Goal: Information Seeking & Learning: Learn about a topic

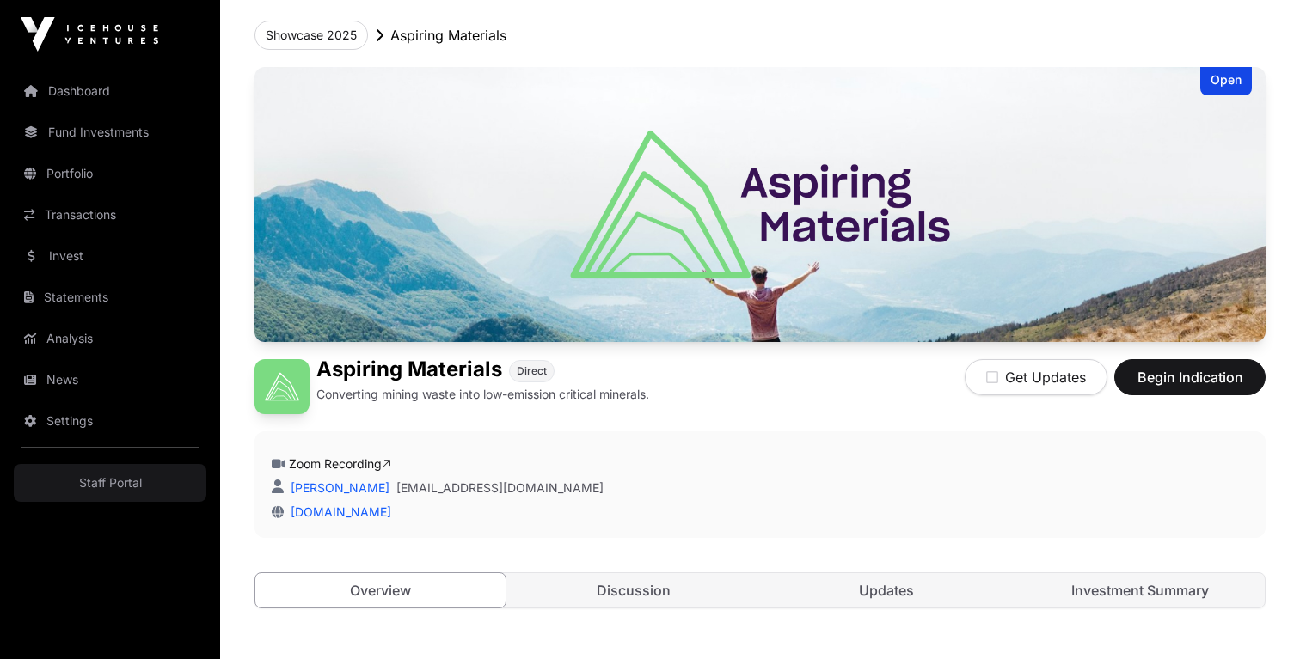
scroll to position [121, 0]
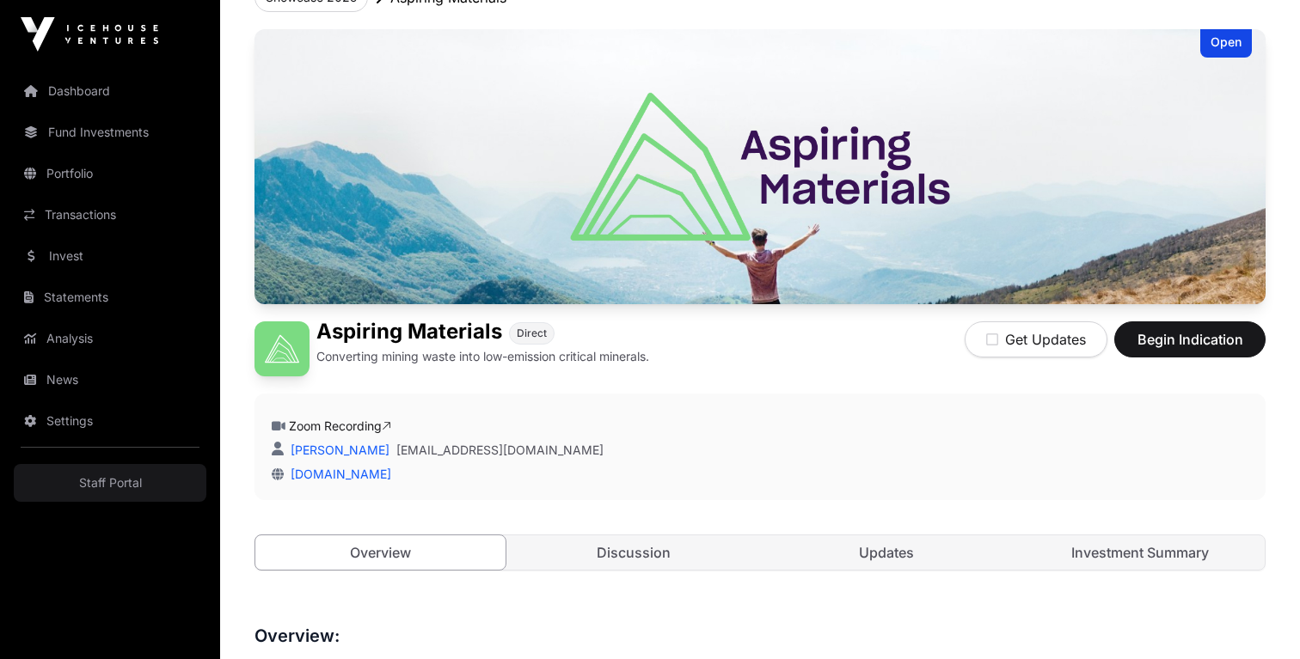
click at [355, 428] on link "Zoom Recording" at bounding box center [340, 426] width 102 height 15
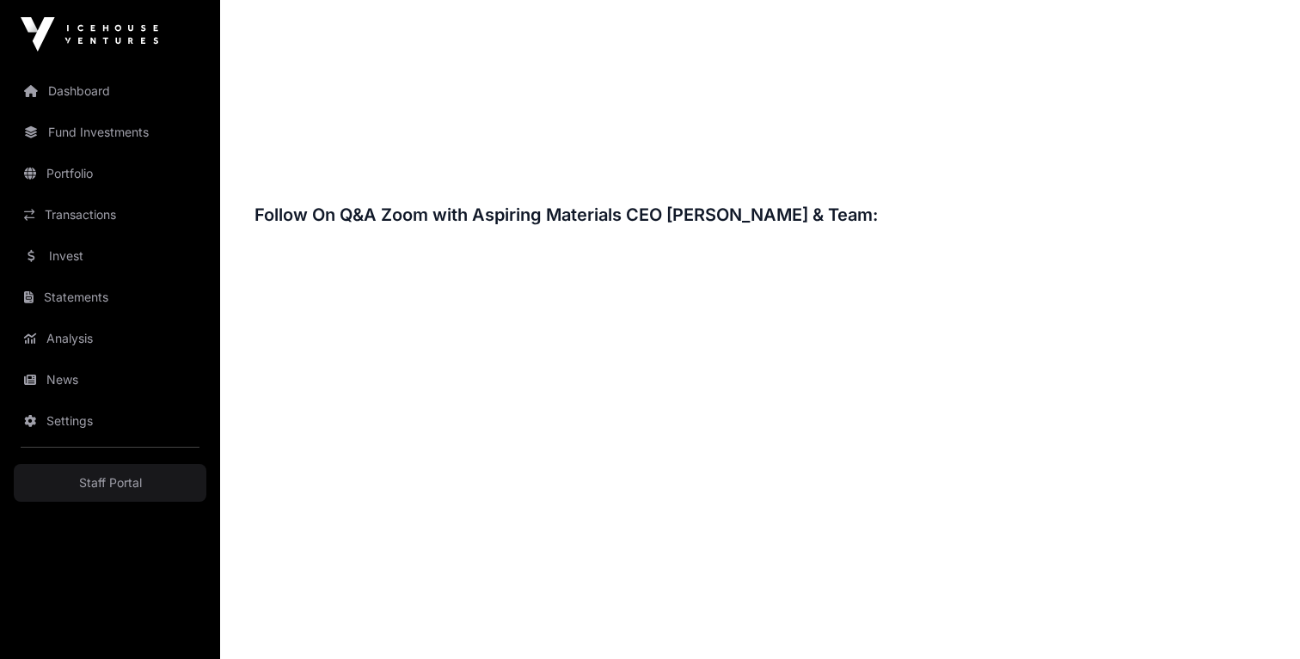
scroll to position [2382, 0]
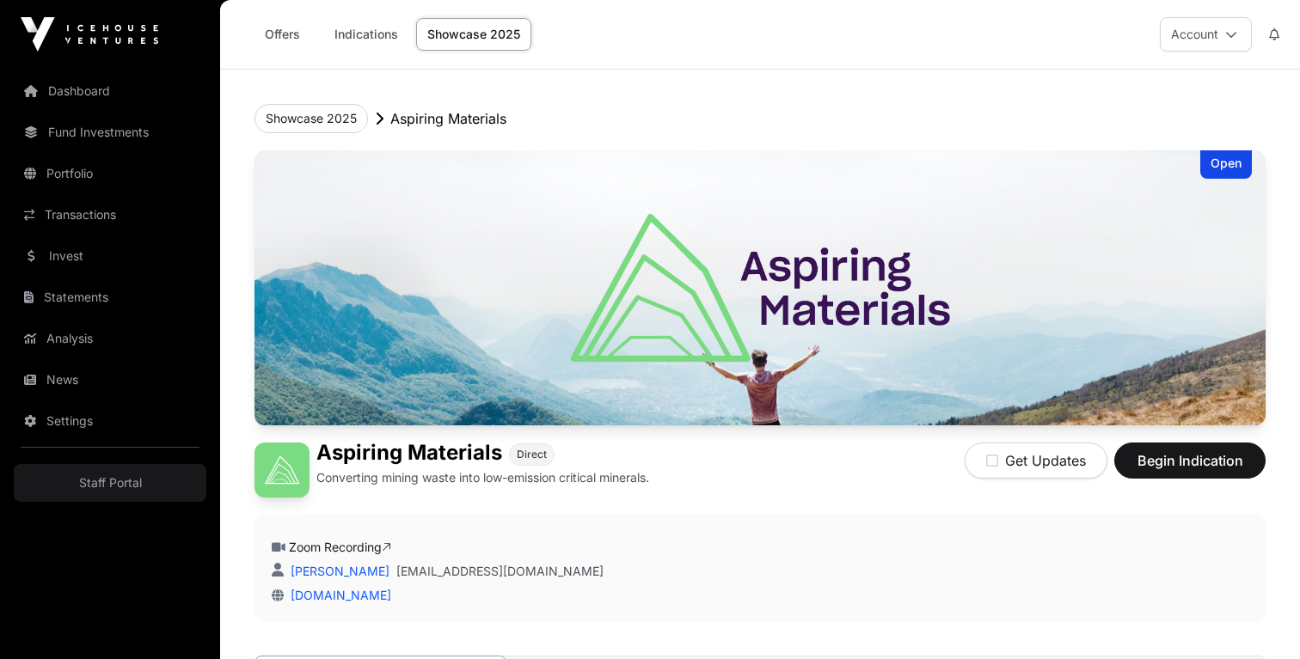
scroll to position [2382, 0]
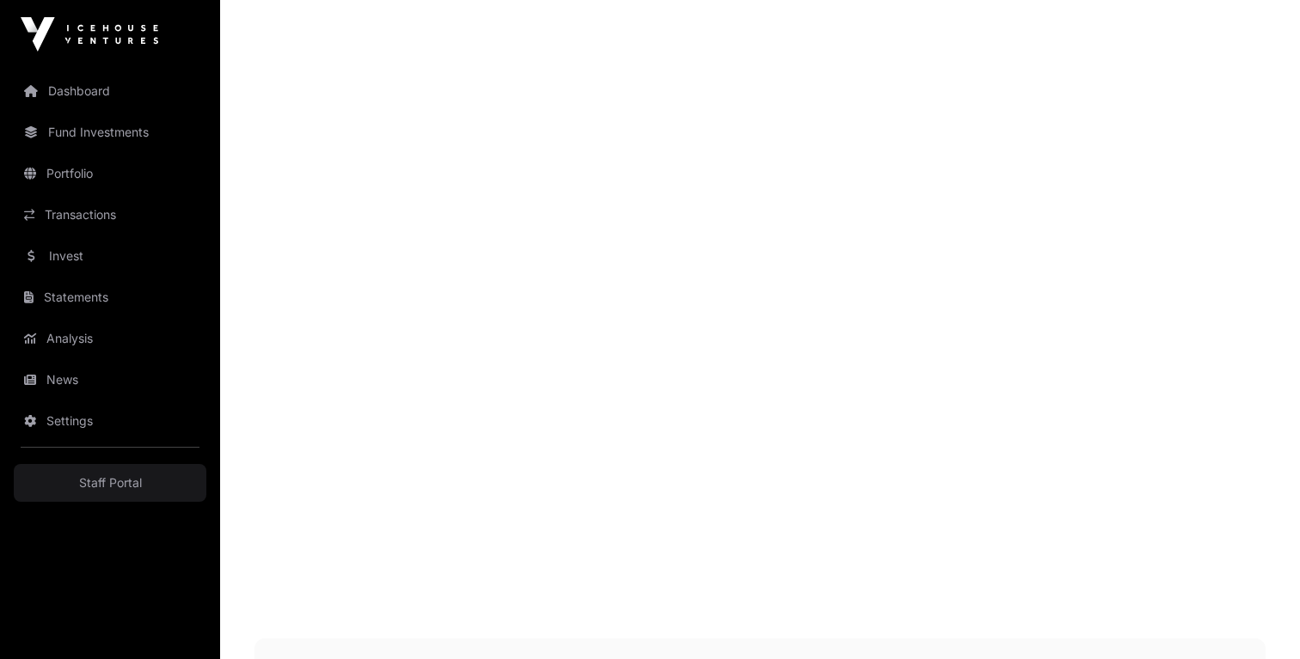
scroll to position [2518, 0]
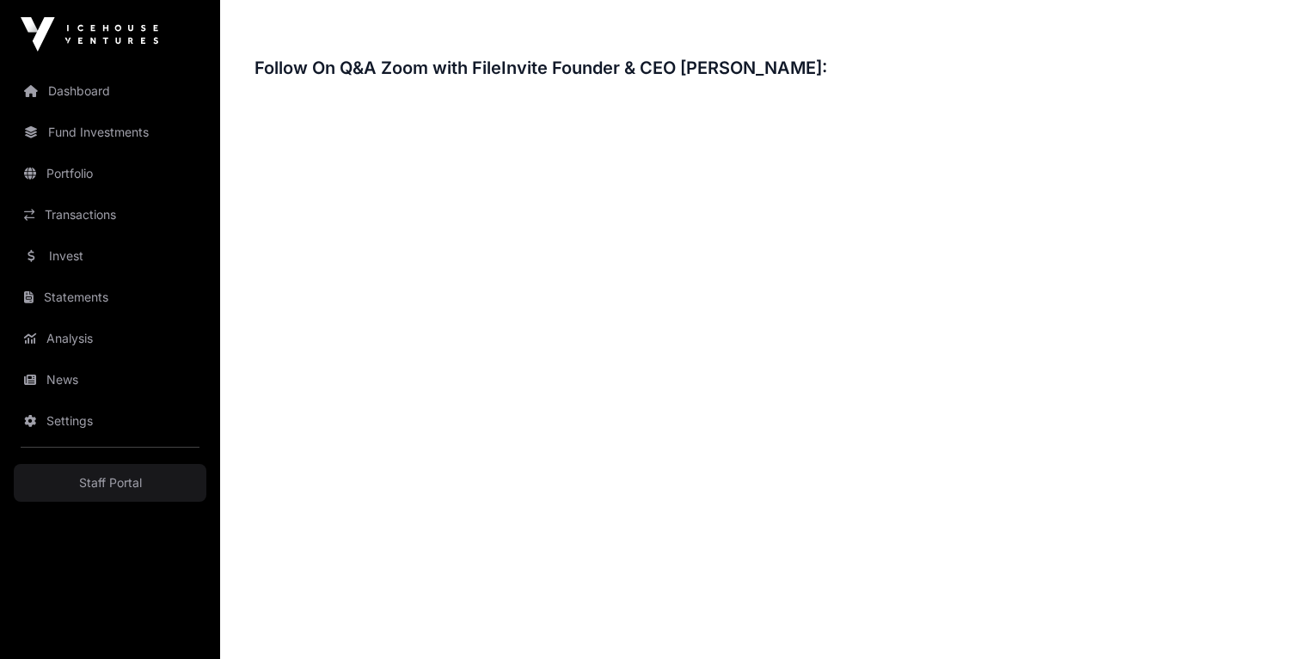
click at [915, 60] on h3 "Follow On Q&A Zoom with FileInvite Founder & CEO [PERSON_NAME]:" at bounding box center [760, 68] width 1011 height 28
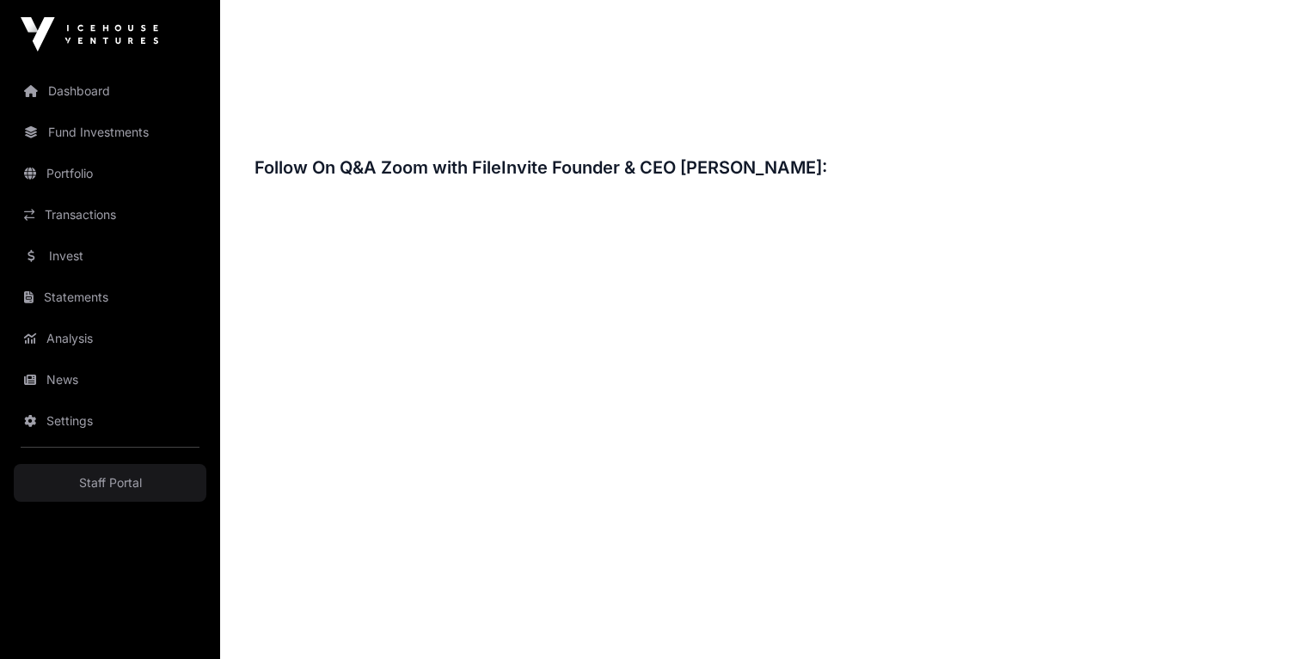
scroll to position [2389, 0]
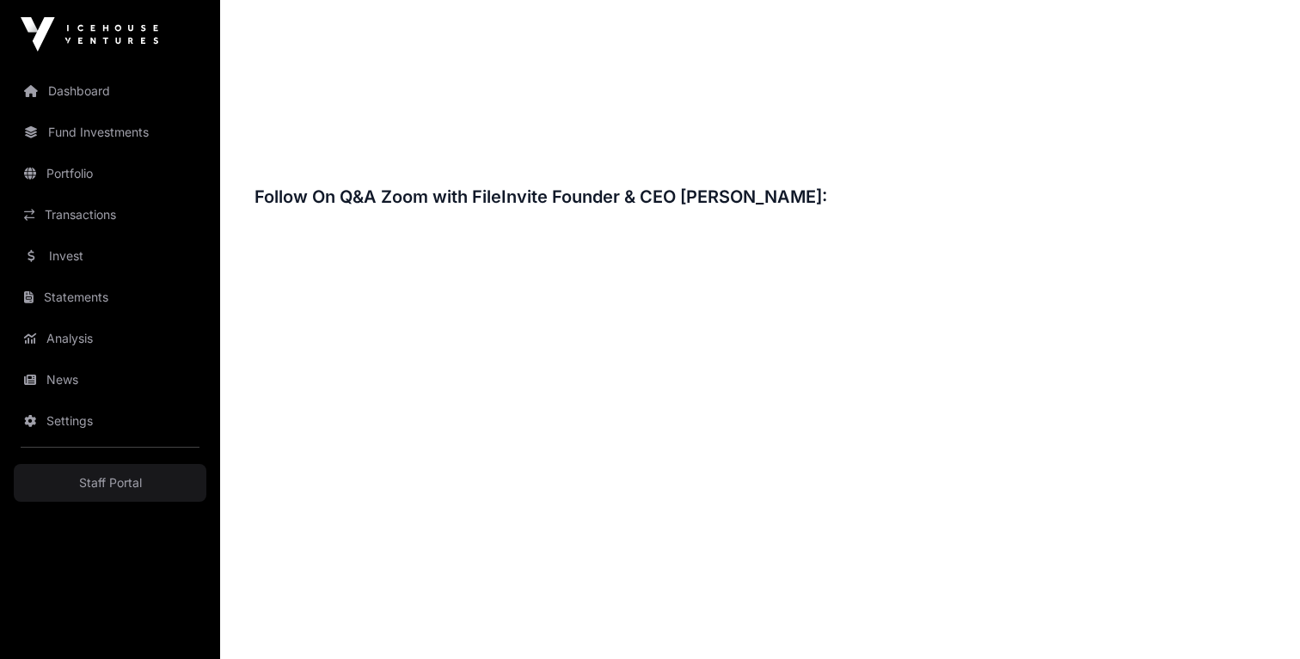
drag, startPoint x: 813, startPoint y: 171, endPoint x: 839, endPoint y: 199, distance: 38.3
click at [814, 172] on h3 at bounding box center [760, 159] width 1011 height 28
drag, startPoint x: 1144, startPoint y: 170, endPoint x: 1126, endPoint y: 219, distance: 52.2
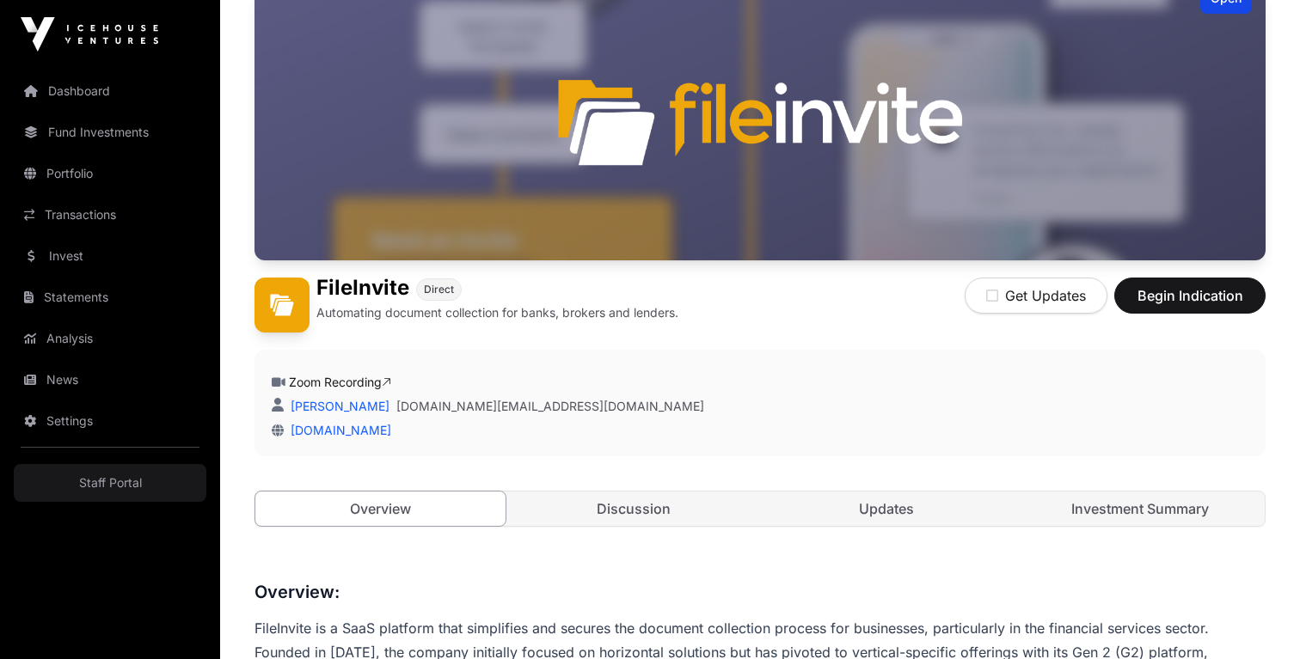
scroll to position [0, 0]
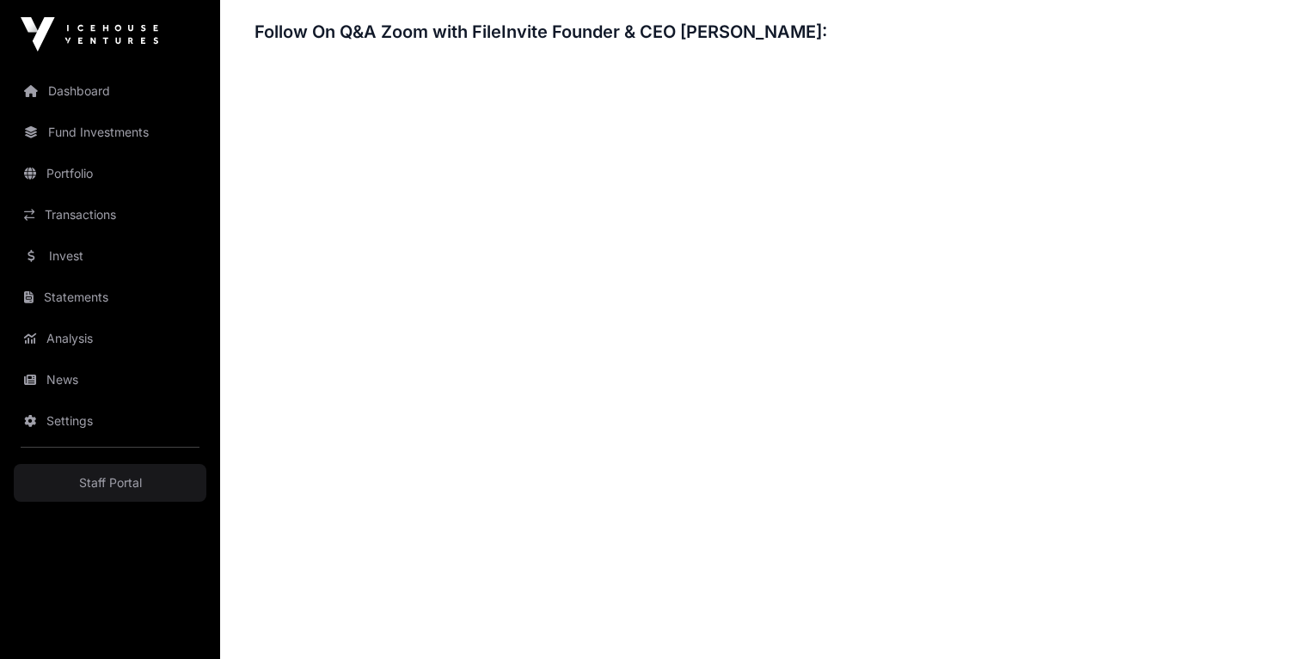
click at [972, 39] on h3 "Follow On Q&A Zoom with FileInvite Founder & CEO James Sampson:" at bounding box center [760, 32] width 1011 height 28
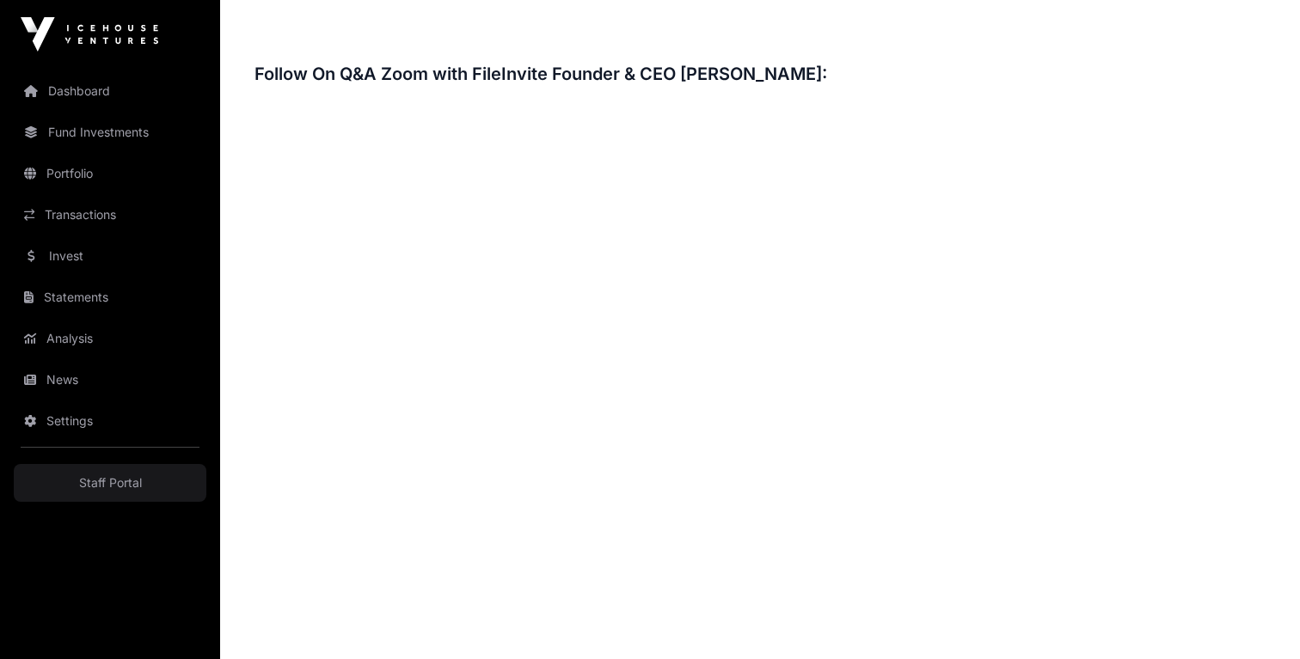
scroll to position [2498, 0]
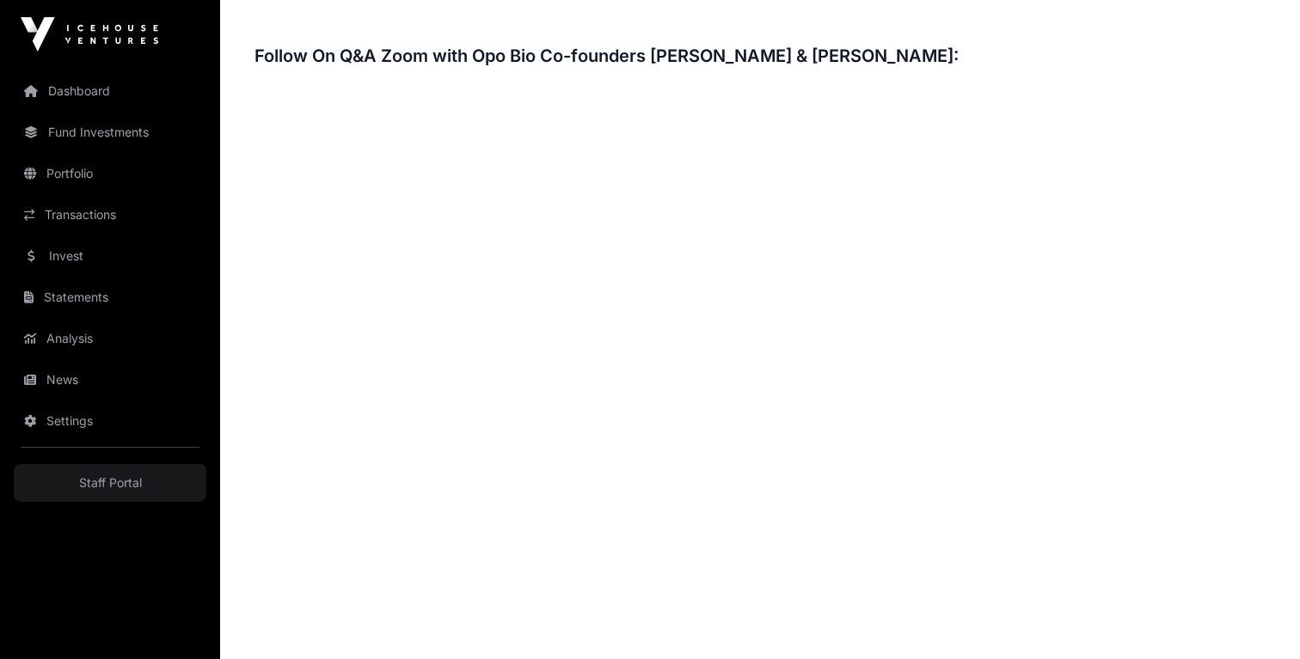
scroll to position [2503, 0]
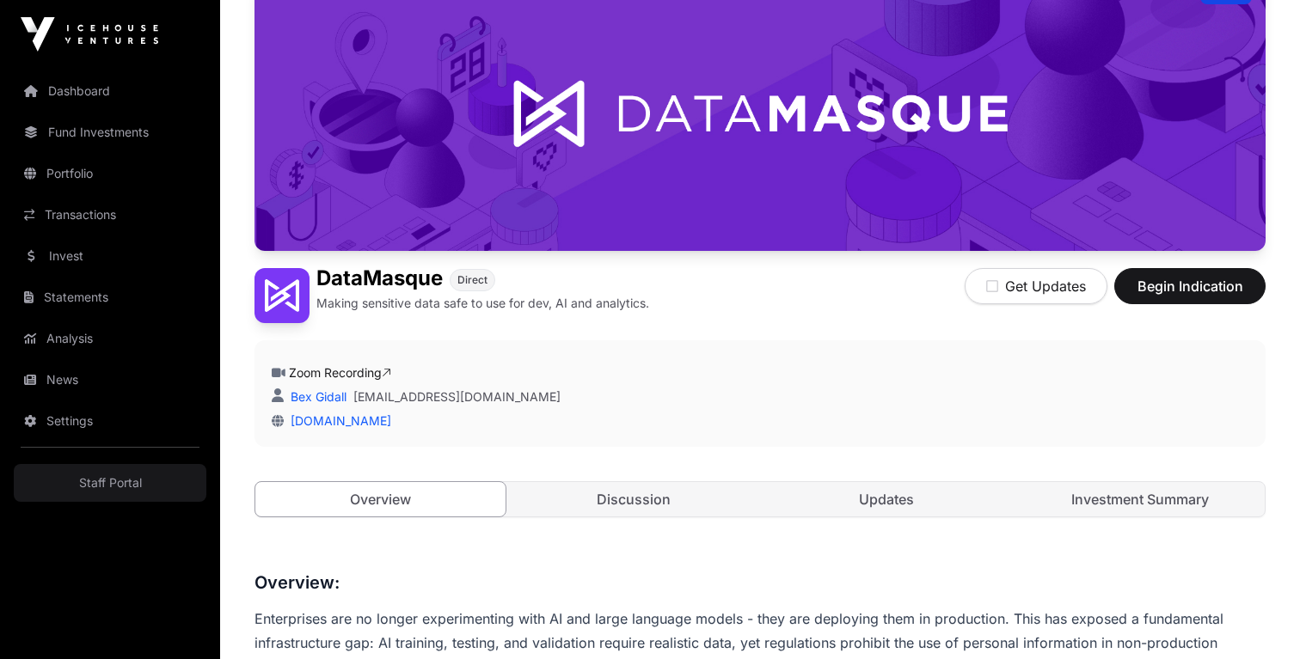
drag, startPoint x: 598, startPoint y: 450, endPoint x: 509, endPoint y: 423, distance: 93.3
click at [598, 450] on div "Open DataMasque Direct Making sensitive data safe to use for dev, AI and analyt…" at bounding box center [760, 264] width 1011 height 576
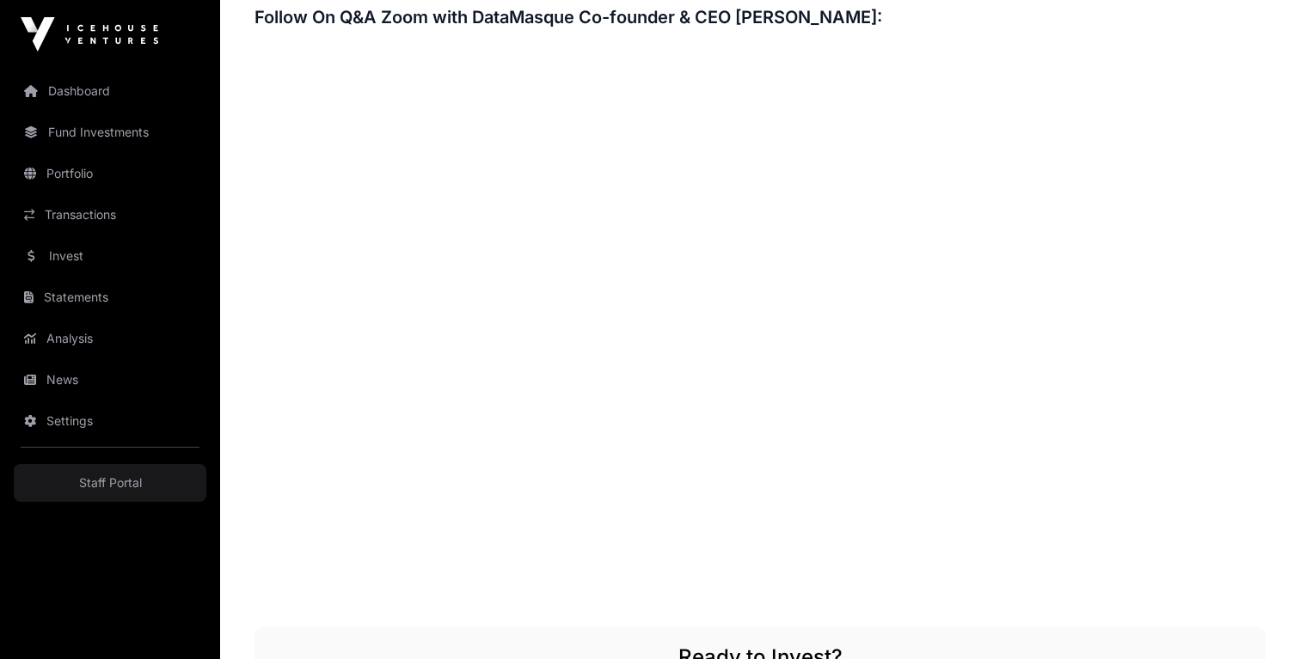
scroll to position [2552, 0]
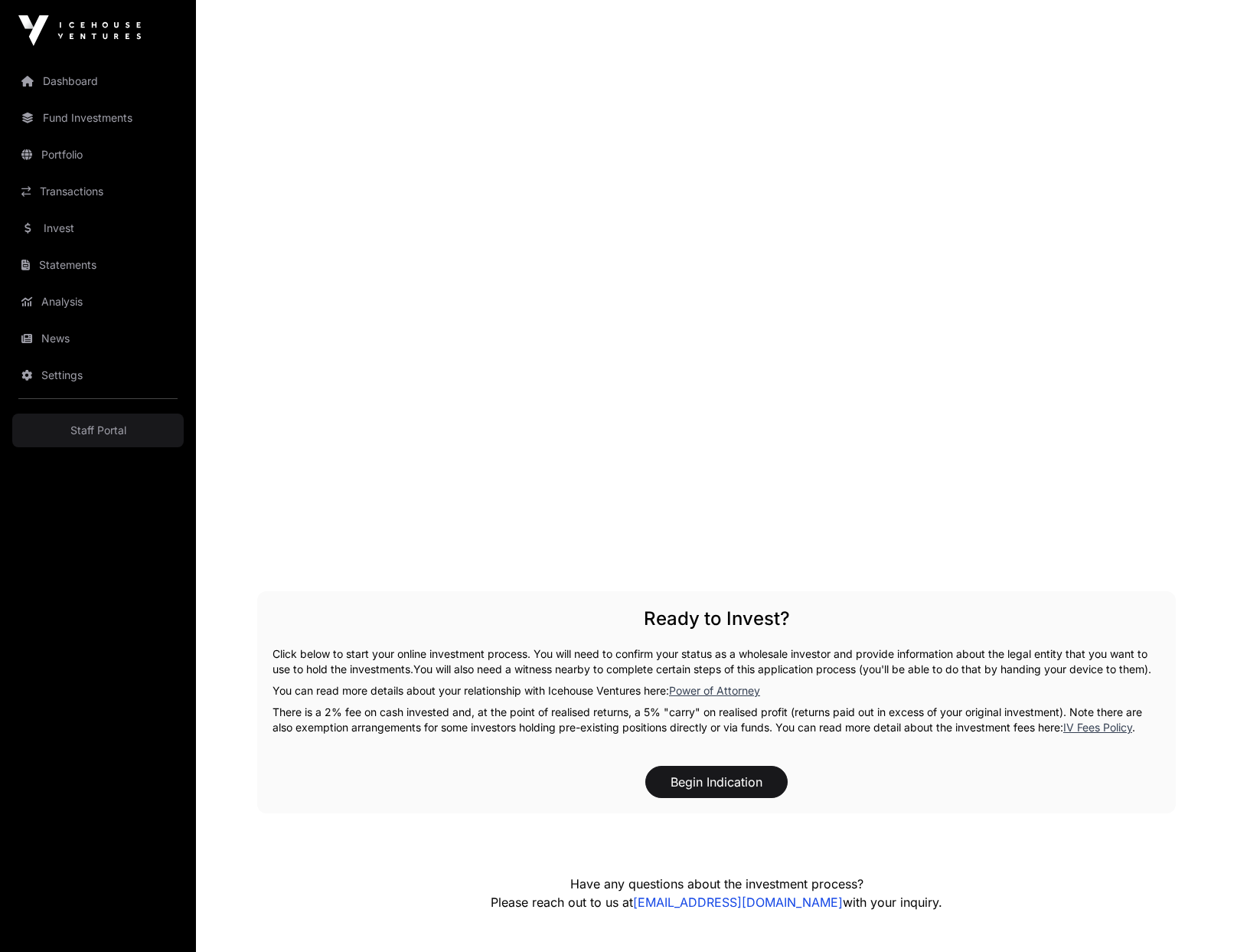
scroll to position [2018, 0]
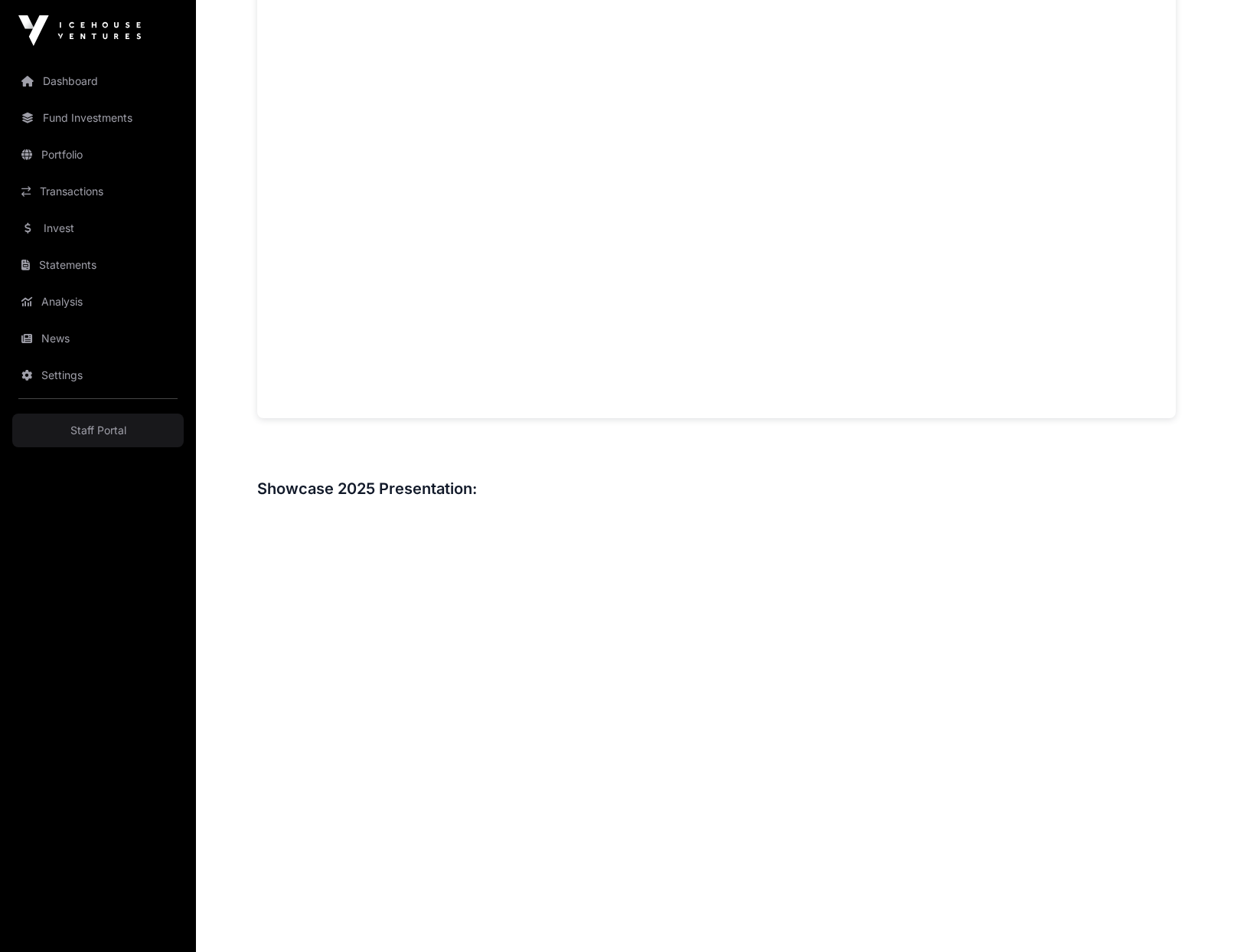
scroll to position [1298, 0]
